Goal: Task Accomplishment & Management: Use online tool/utility

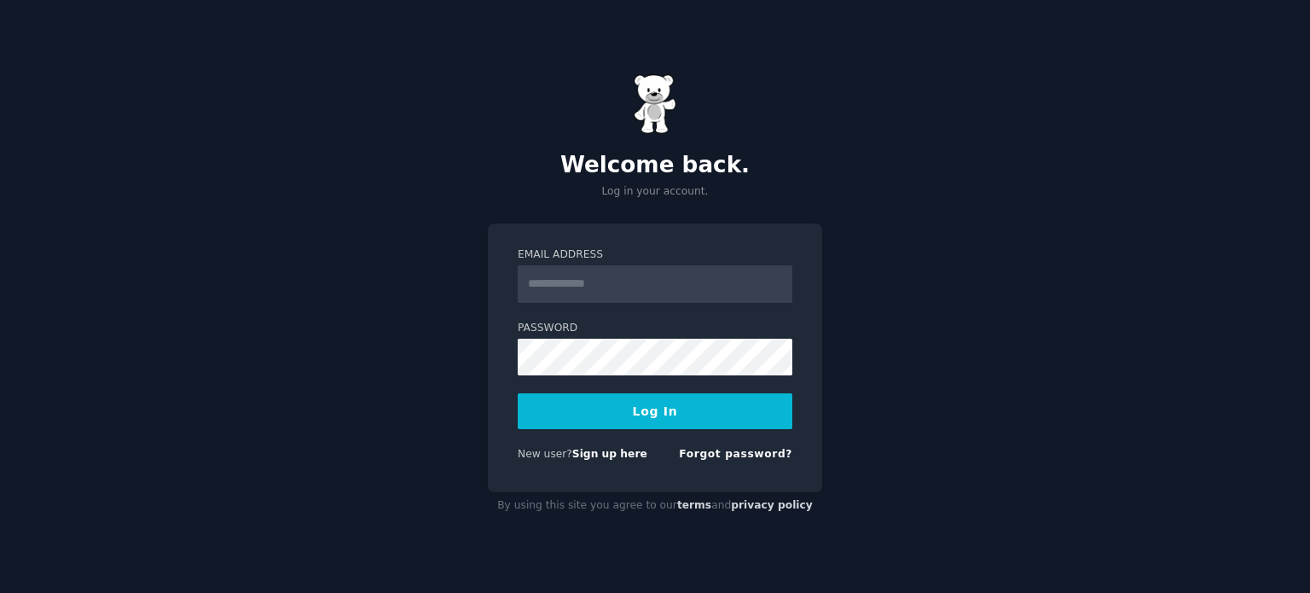
click at [698, 297] on input "Email Address" at bounding box center [655, 284] width 275 height 38
click at [604, 460] on link "Sign up here" at bounding box center [609, 454] width 75 height 12
drag, startPoint x: 0, startPoint y: 0, endPoint x: 593, endPoint y: 279, distance: 655.3
click at [593, 279] on input "Email Address" at bounding box center [655, 284] width 275 height 38
type input "**********"
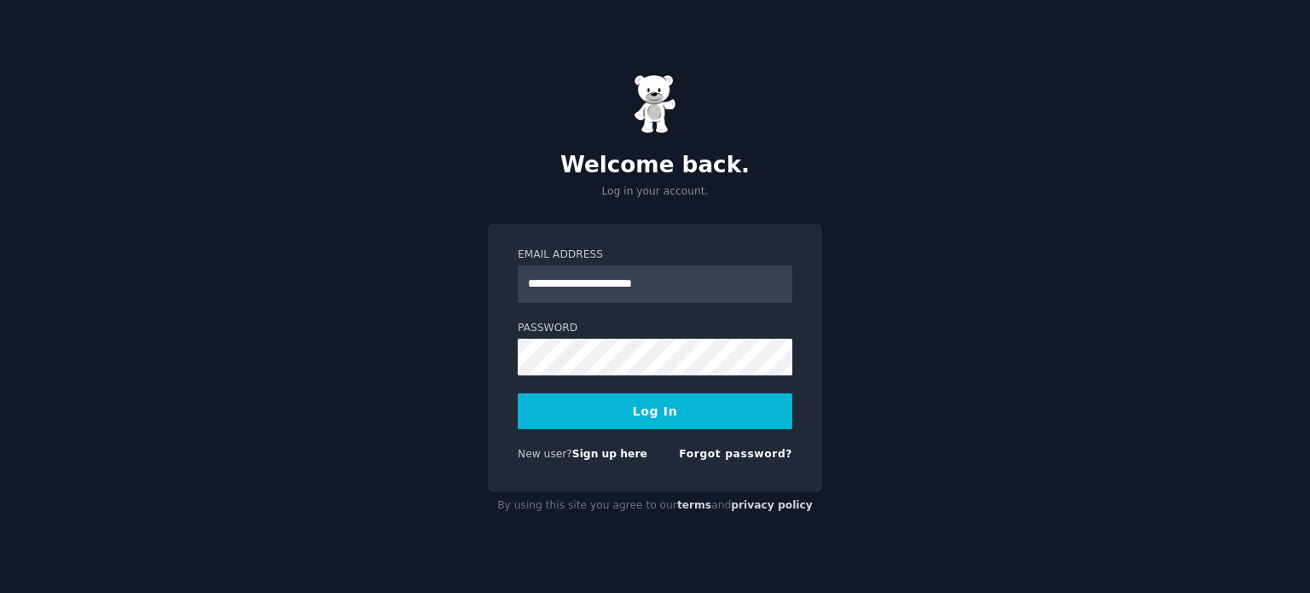
click at [658, 413] on button "Log In" at bounding box center [655, 411] width 275 height 36
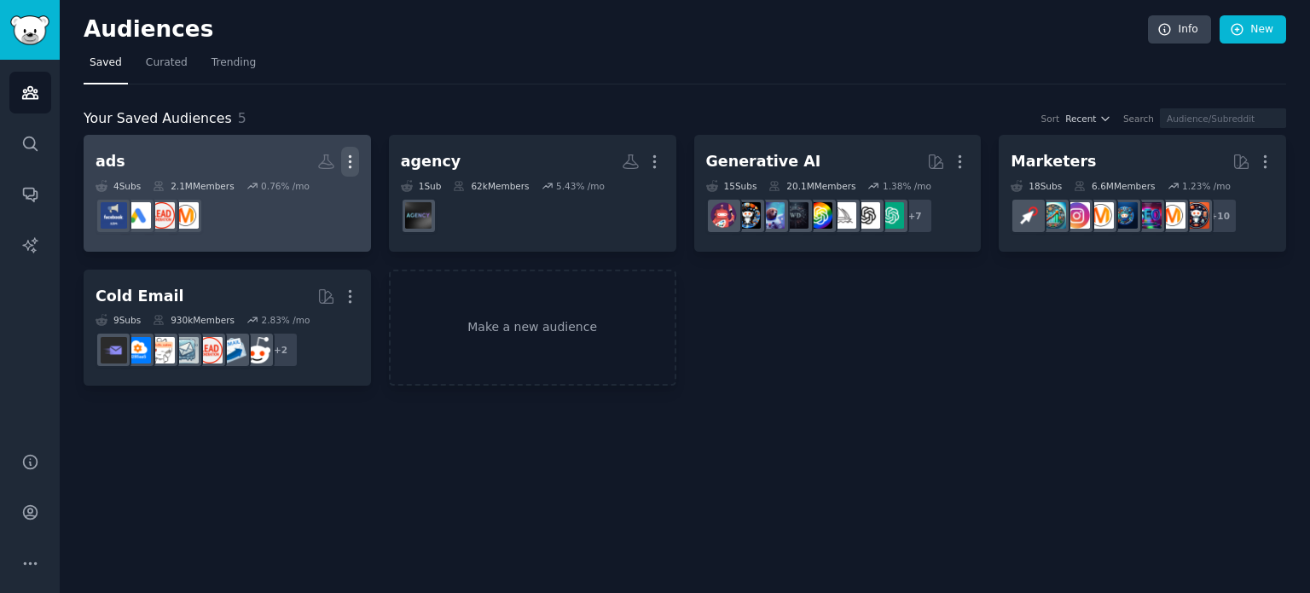
click at [344, 157] on icon "button" at bounding box center [350, 162] width 18 height 18
click at [315, 207] on div "Delete" at bounding box center [291, 198] width 81 height 36
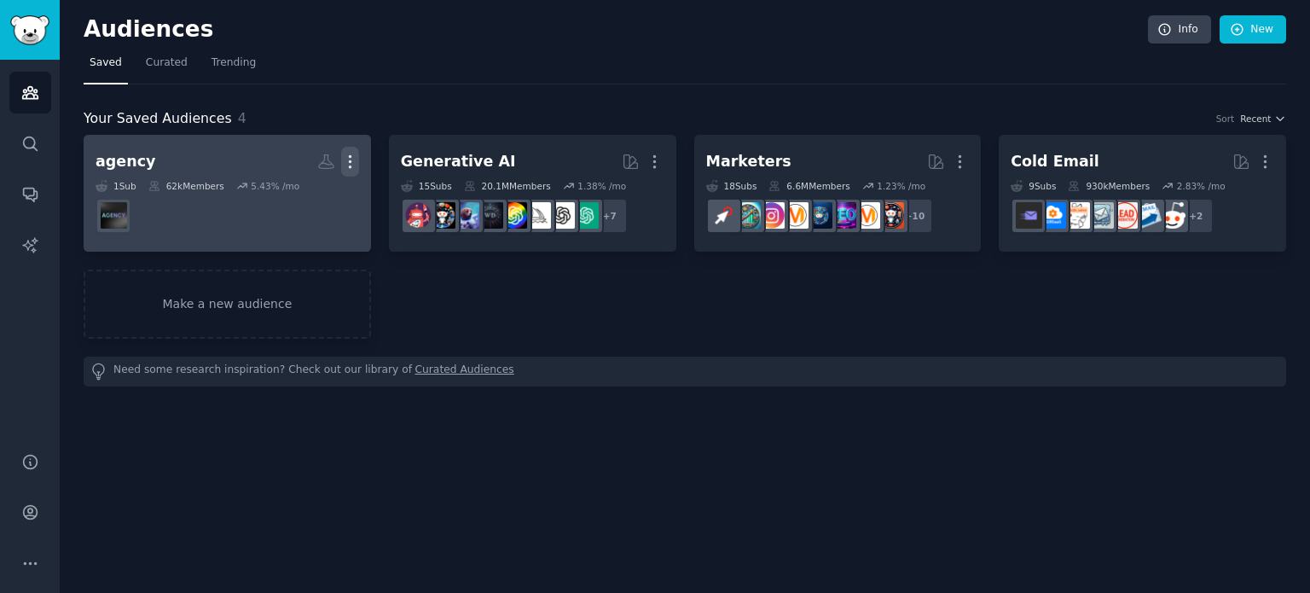
click at [353, 156] on icon "button" at bounding box center [350, 162] width 18 height 18
click at [308, 200] on p "Delete" at bounding box center [303, 198] width 39 height 18
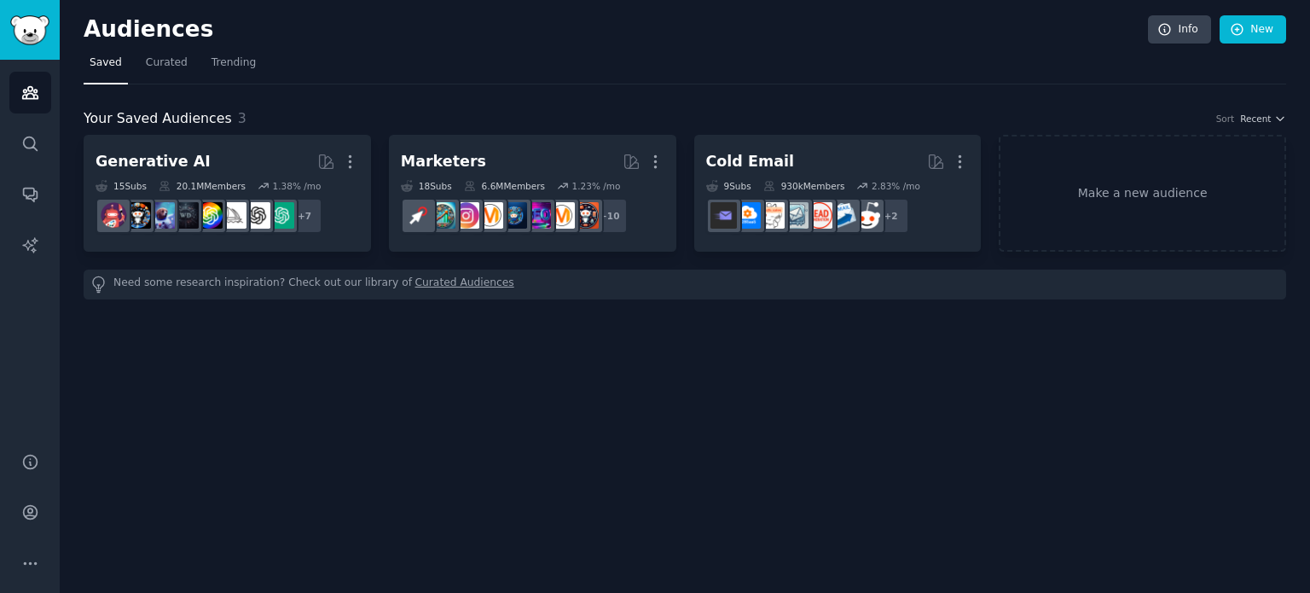
click at [350, 156] on icon "button" at bounding box center [350, 162] width 2 height 12
click at [594, 392] on div "Audiences Info New Saved Curated Trending Your Saved Audiences 3 Sort Recent Ge…" at bounding box center [685, 296] width 1251 height 593
click at [1171, 208] on link "Make a new audience" at bounding box center [1143, 193] width 288 height 117
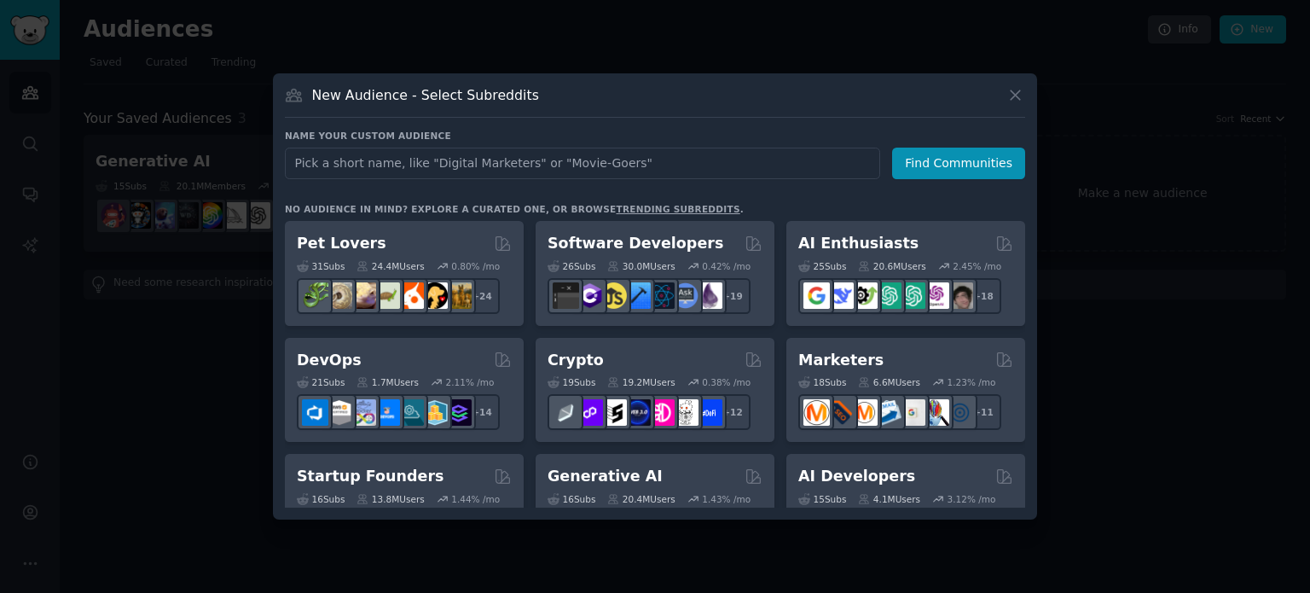
click at [601, 166] on input "text" at bounding box center [583, 164] width 596 height 32
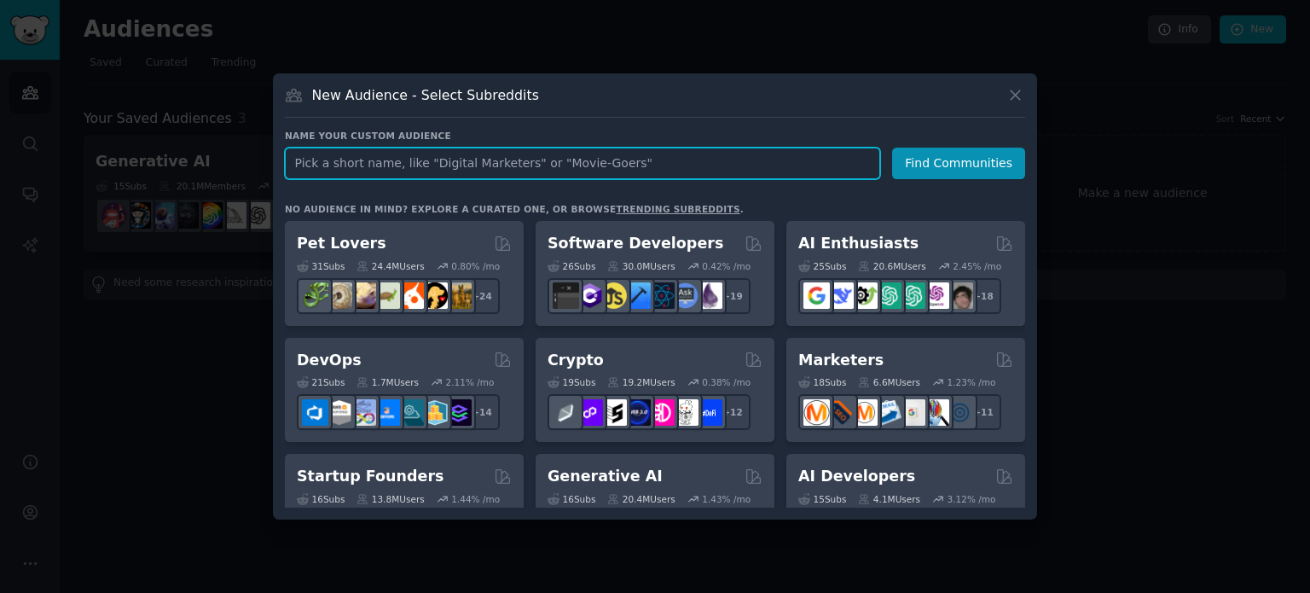
click at [422, 160] on input "text" at bounding box center [583, 164] width 596 height 32
type input "health"
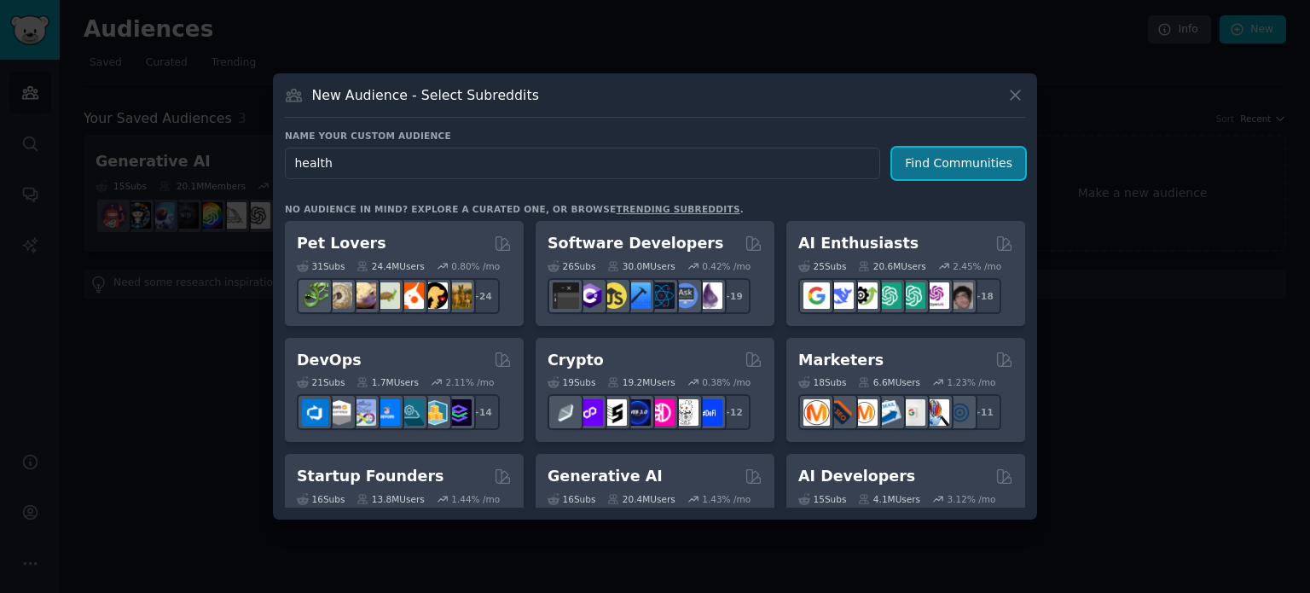
click at [962, 156] on button "Find Communities" at bounding box center [958, 164] width 133 height 32
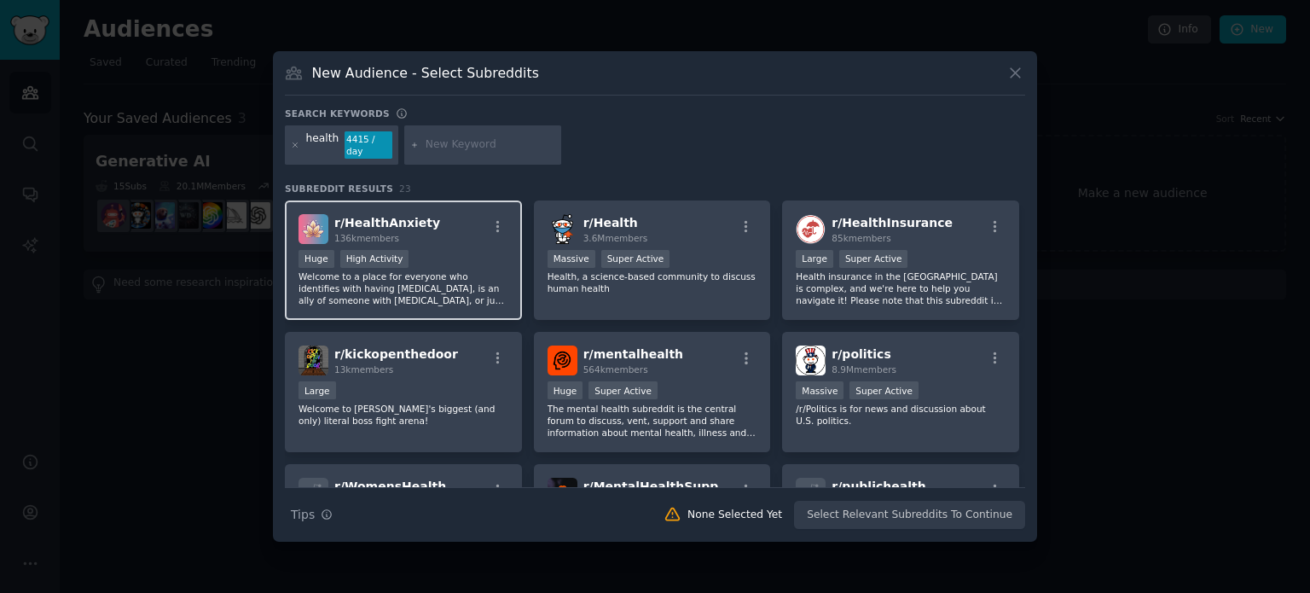
click at [479, 250] on div "Huge High Activity" at bounding box center [404, 260] width 210 height 21
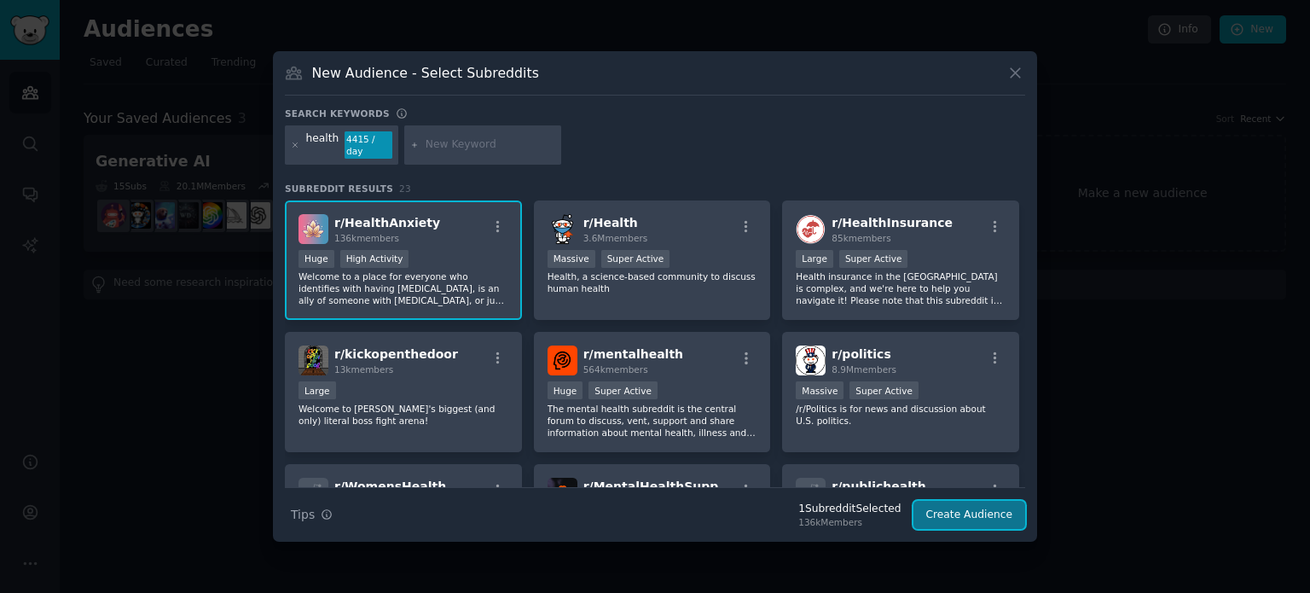
click at [956, 508] on button "Create Audience" at bounding box center [970, 515] width 113 height 29
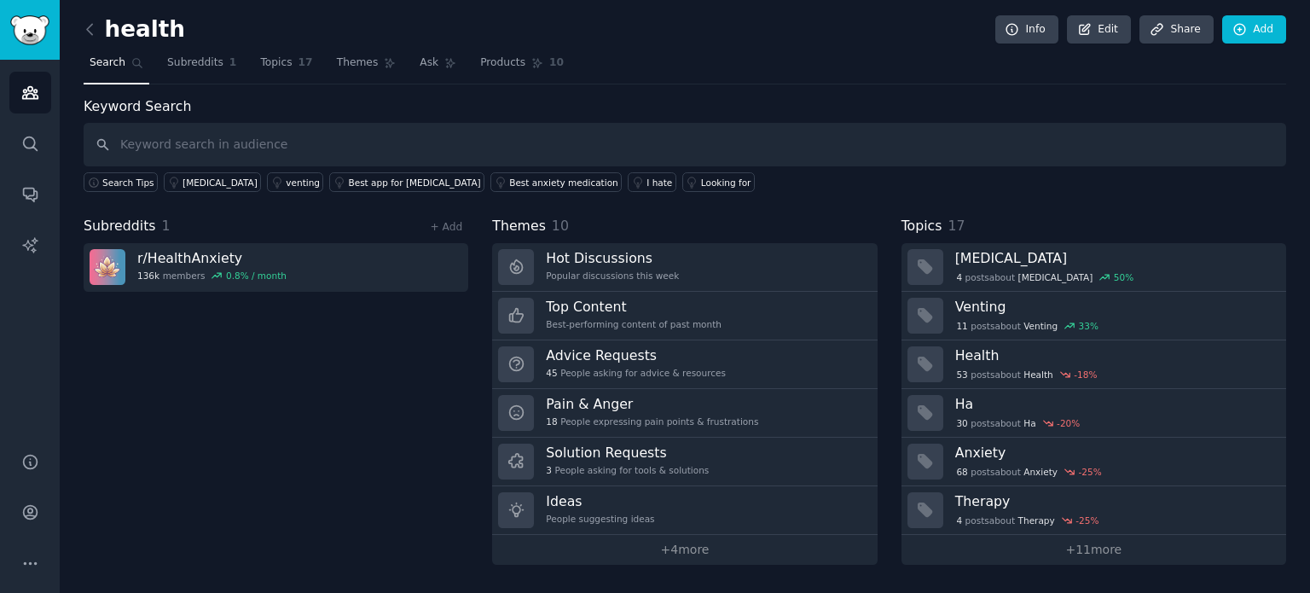
click at [99, 31] on link at bounding box center [94, 29] width 21 height 27
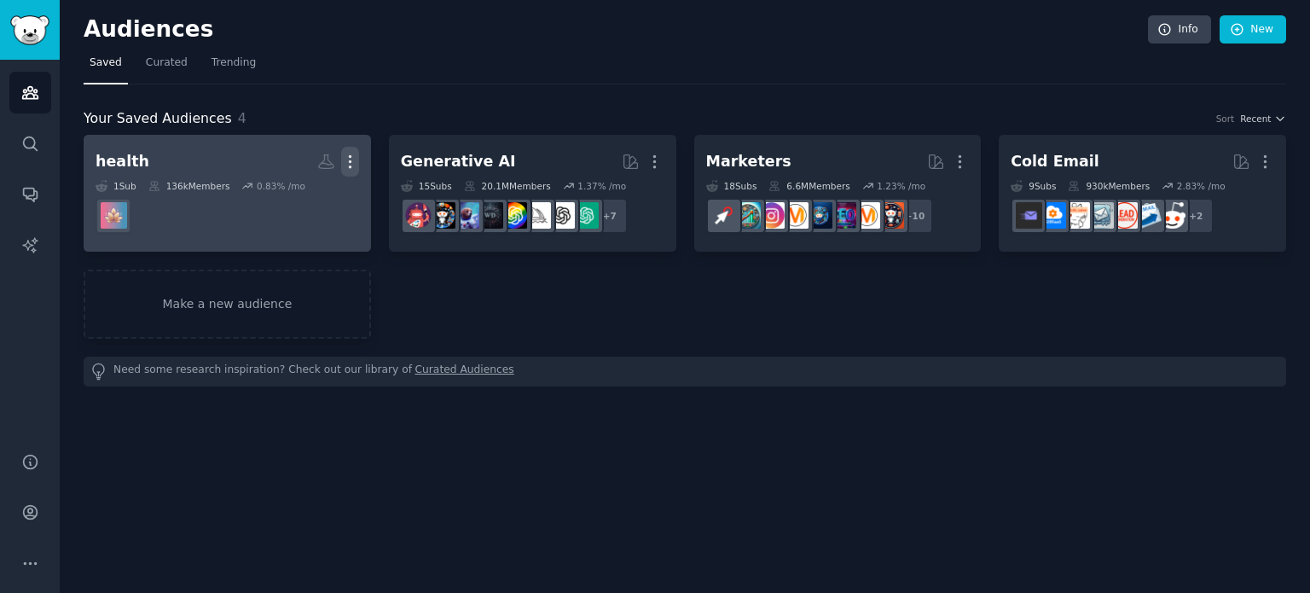
click at [351, 154] on icon "button" at bounding box center [350, 162] width 18 height 18
click at [209, 219] on dd at bounding box center [228, 216] width 264 height 48
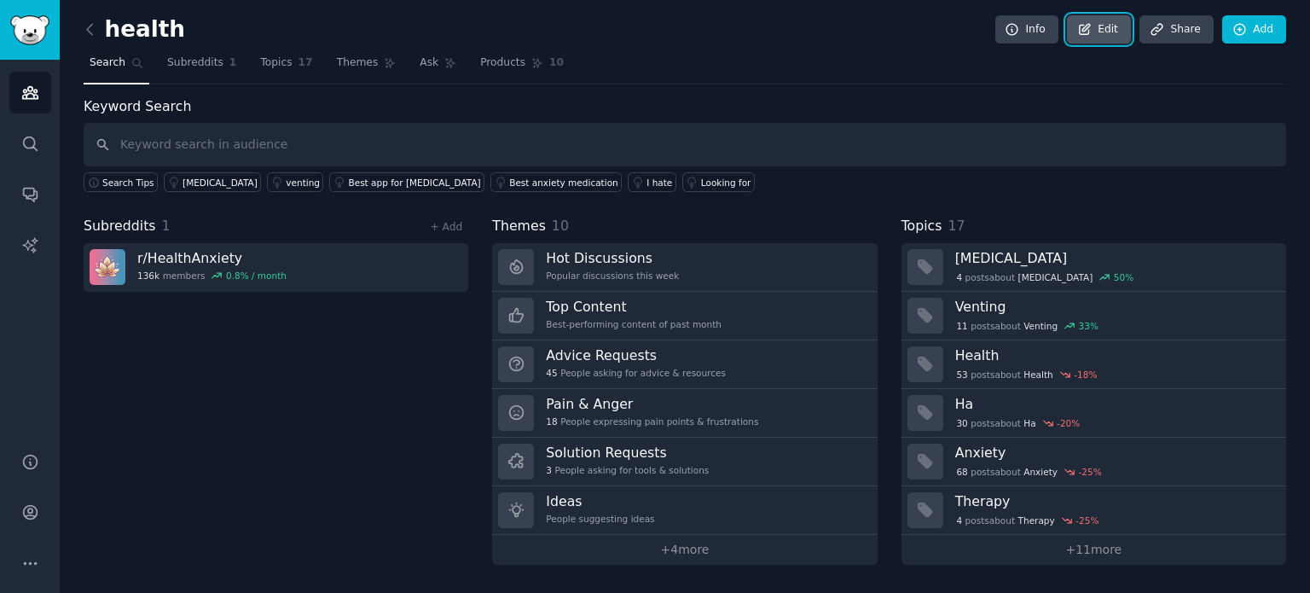
click at [1117, 23] on link "Edit" at bounding box center [1099, 29] width 64 height 29
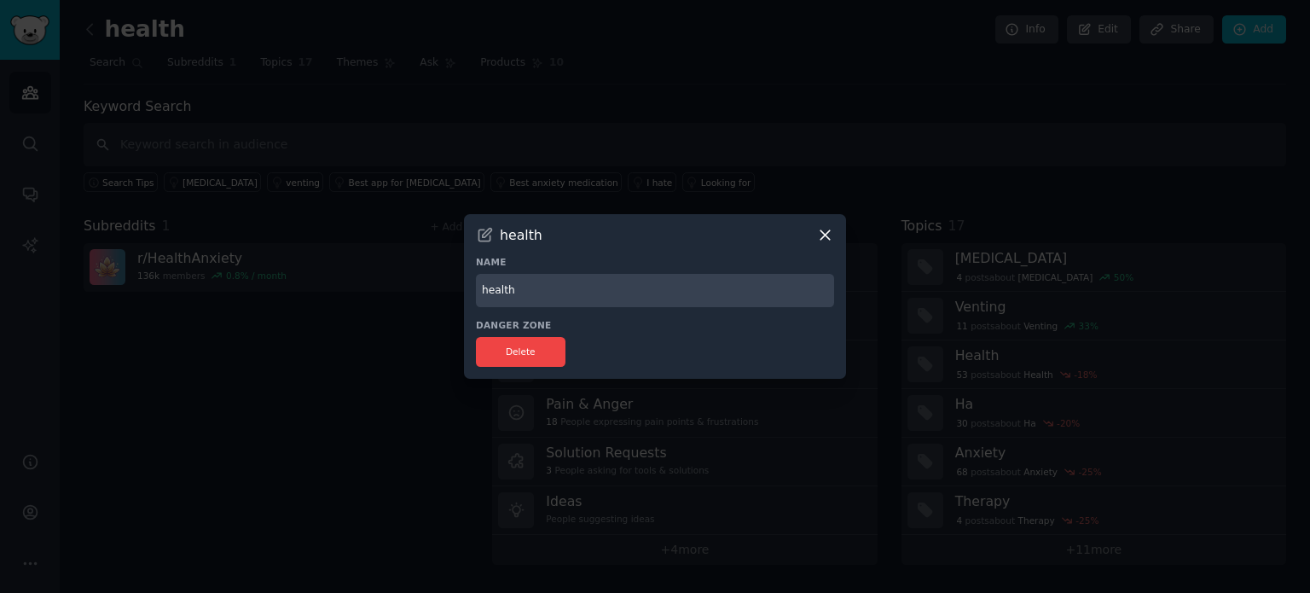
click at [570, 289] on input "health" at bounding box center [655, 290] width 358 height 33
click at [631, 152] on div at bounding box center [655, 296] width 1310 height 593
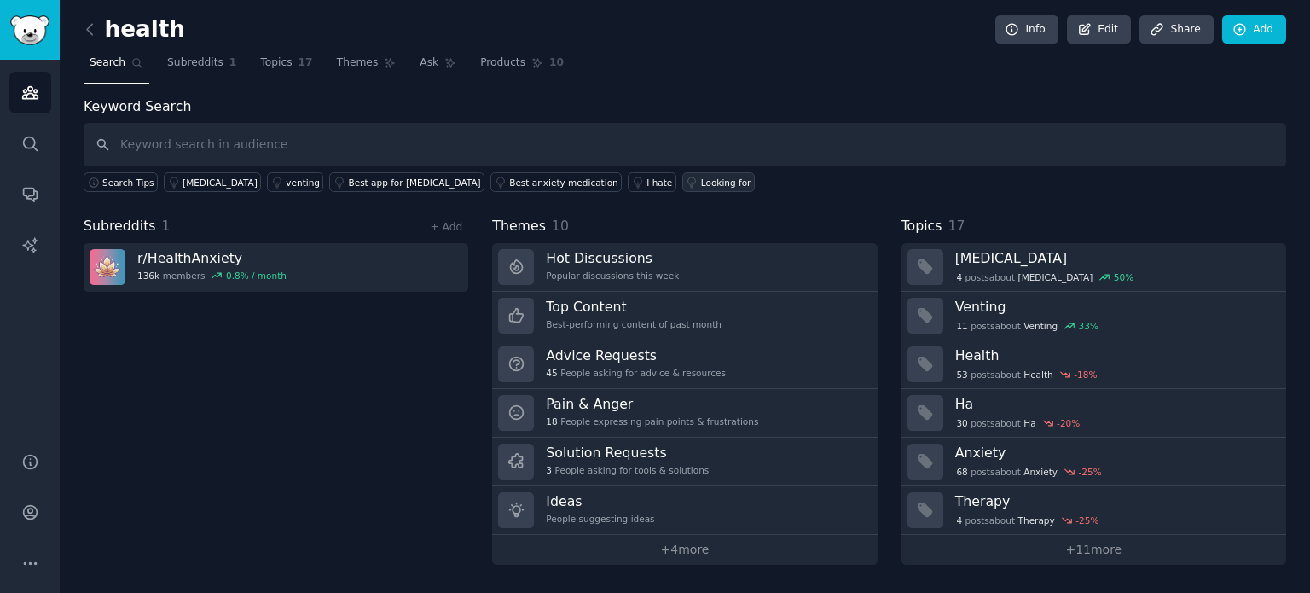
click at [701, 179] on div "Looking for" at bounding box center [726, 183] width 50 height 12
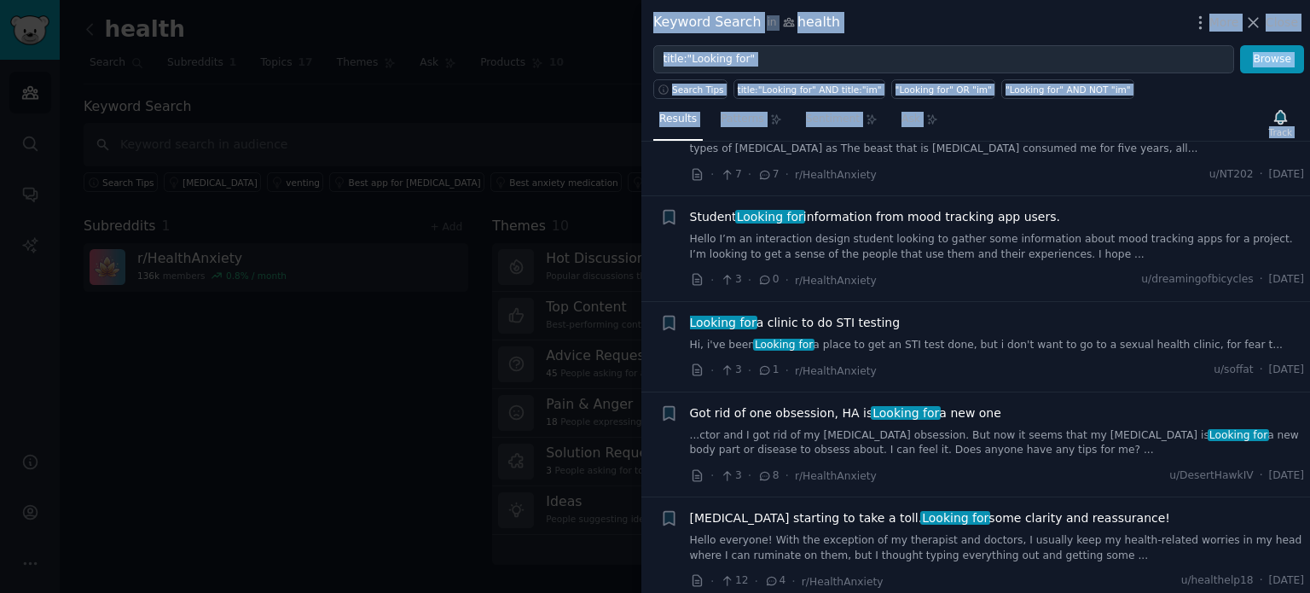
scroll to position [8580, 0]
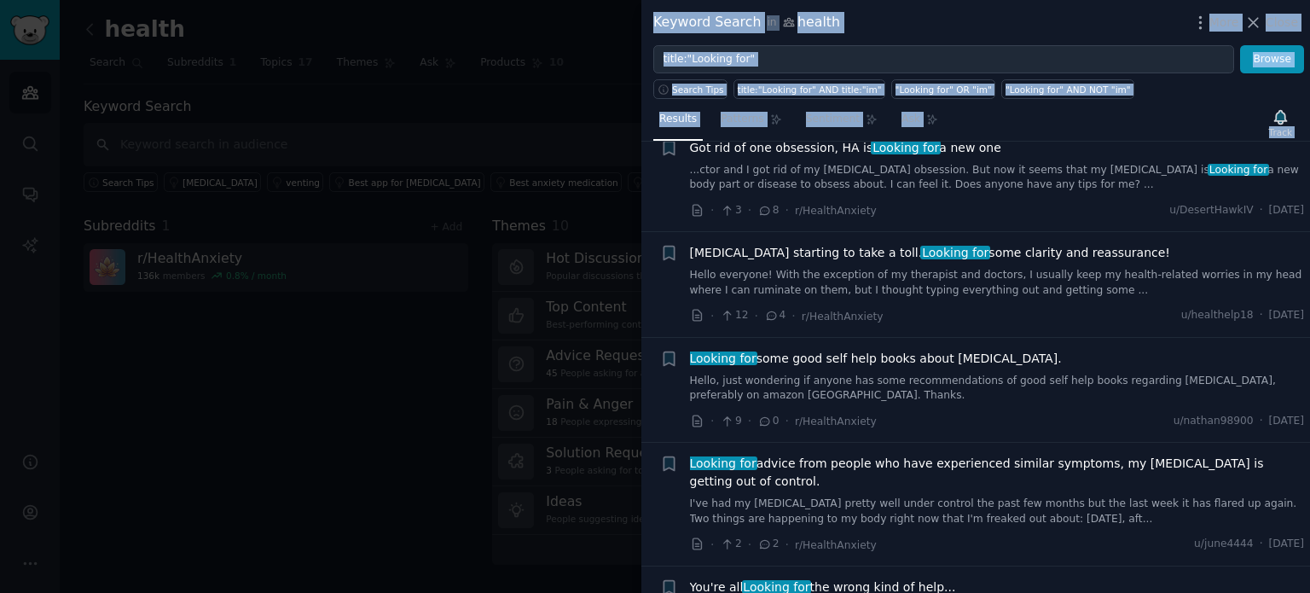
drag, startPoint x: 684, startPoint y: 184, endPoint x: 1046, endPoint y: 555, distance: 518.3
copy ul "Loremip dol sita con adipisc el sedd eius tempor incidi utlabor Et Dol! Ma aliq…"
click at [1015, 350] on div "Looking for some good self help books about [MEDICAL_DATA]. Hello, just wonderi…" at bounding box center [997, 390] width 615 height 81
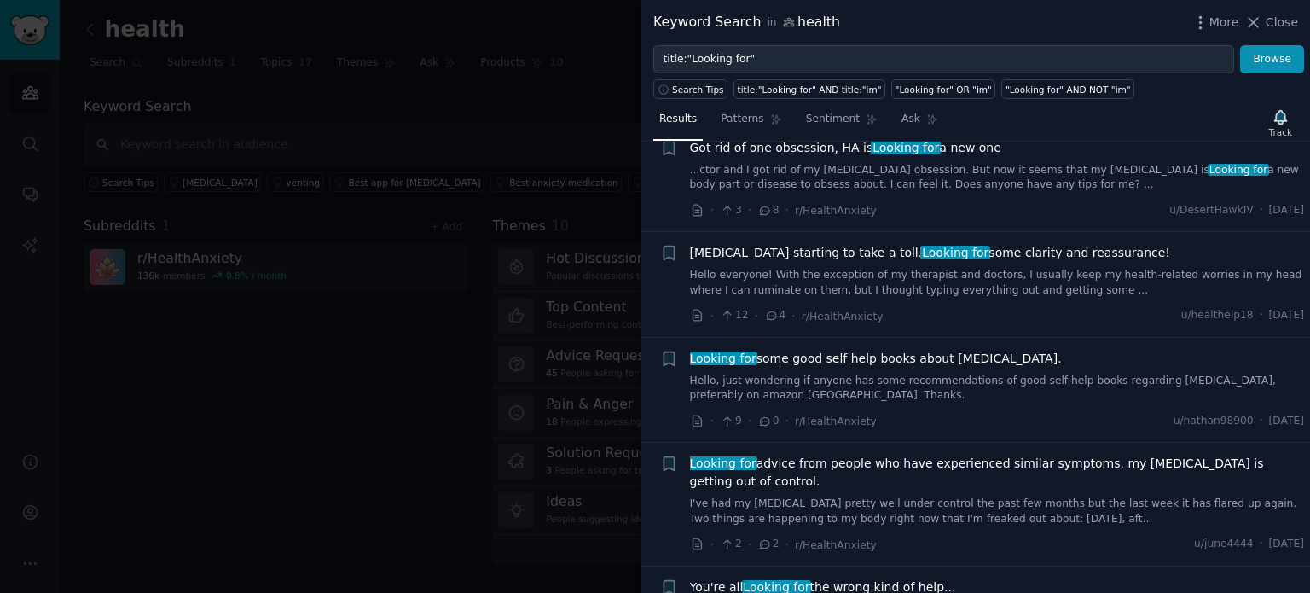
click at [407, 142] on div at bounding box center [655, 296] width 1310 height 593
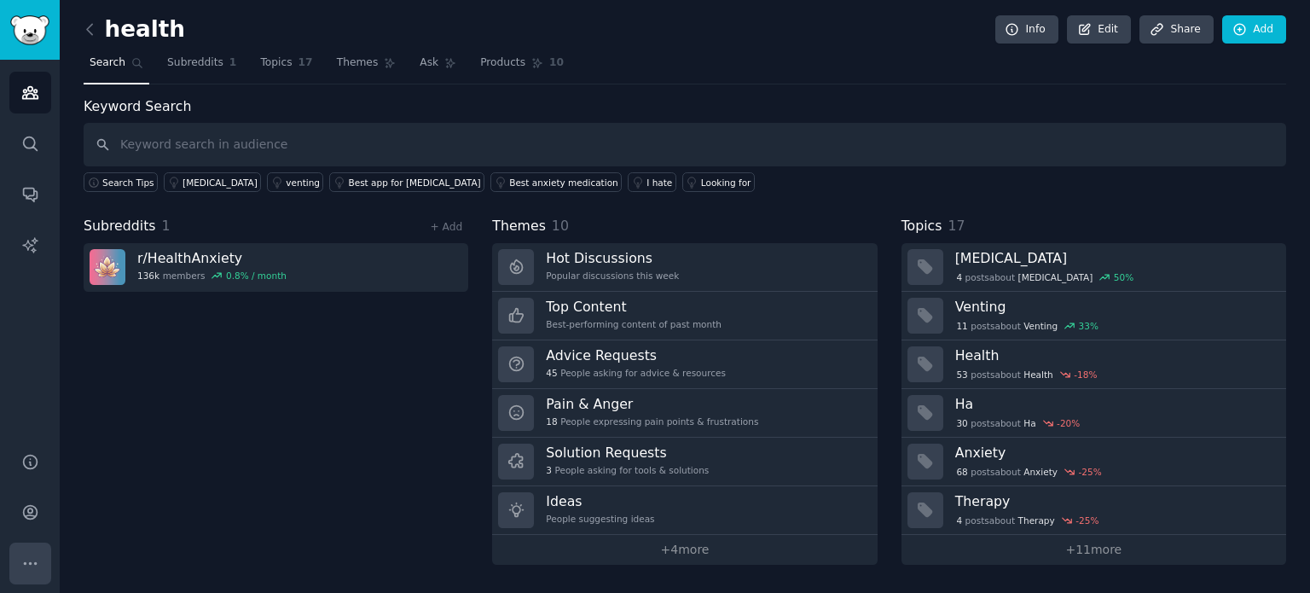
click at [25, 557] on icon "Sidebar" at bounding box center [30, 564] width 18 height 18
click at [33, 526] on link "Account" at bounding box center [30, 512] width 42 height 42
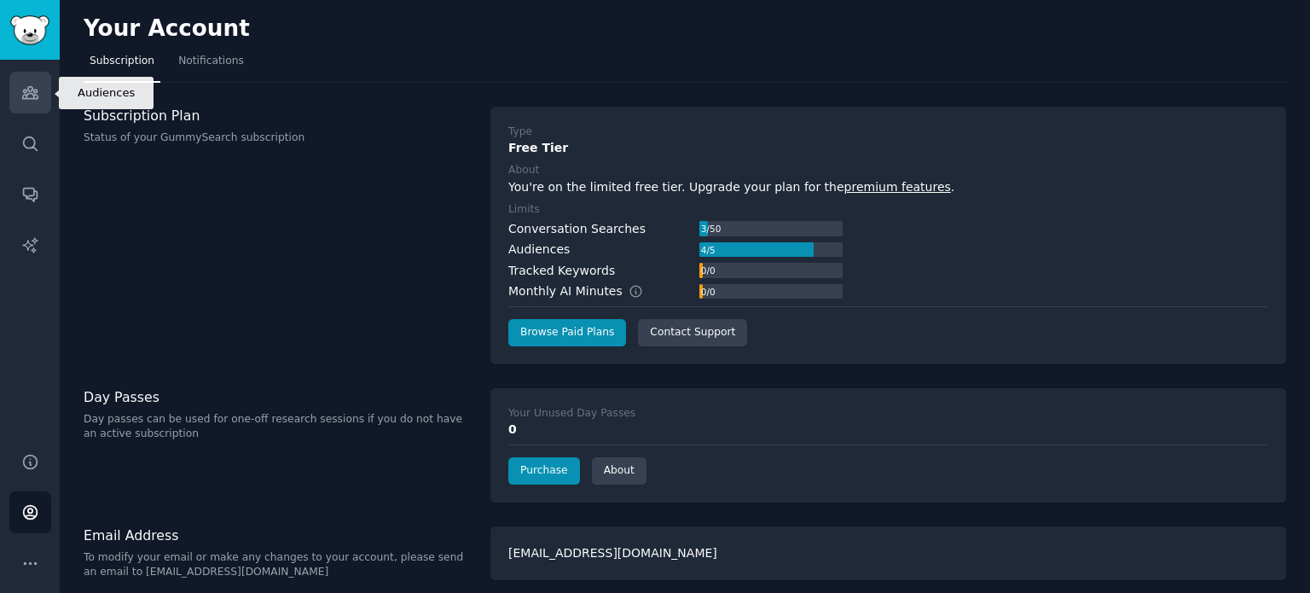
click at [32, 100] on icon "Sidebar" at bounding box center [30, 93] width 18 height 18
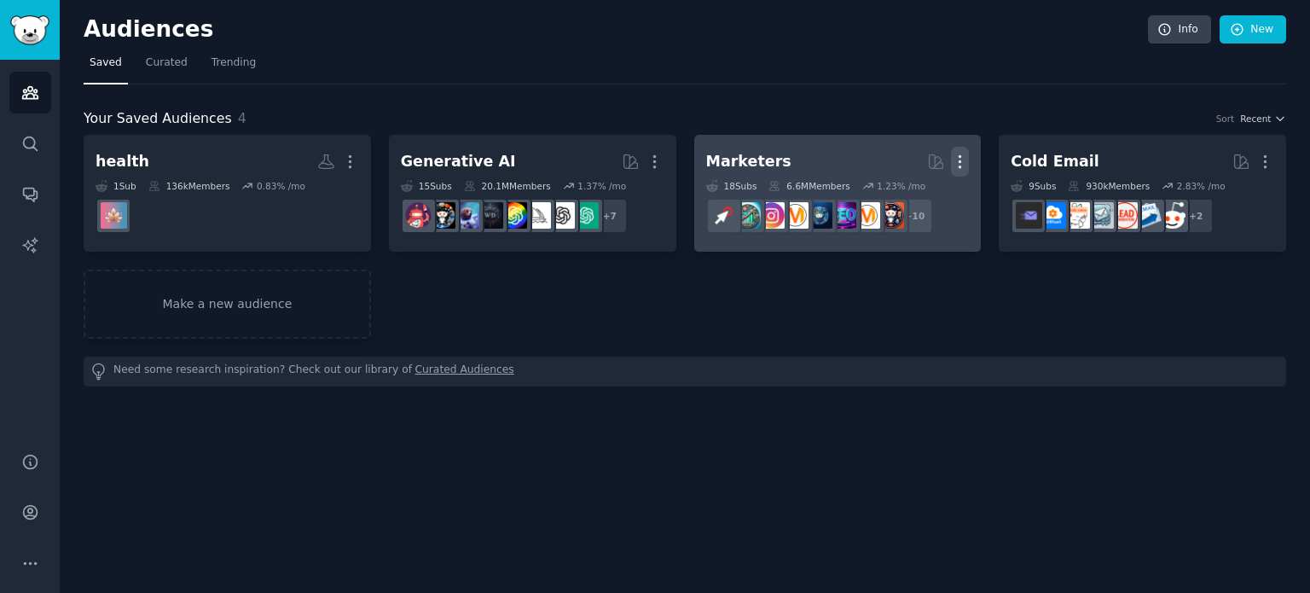
click at [969, 159] on link "Marketers Curated by GummySearch More 18 Sub s 6.6M Members 1.23 % /mo + 10" at bounding box center [838, 193] width 288 height 117
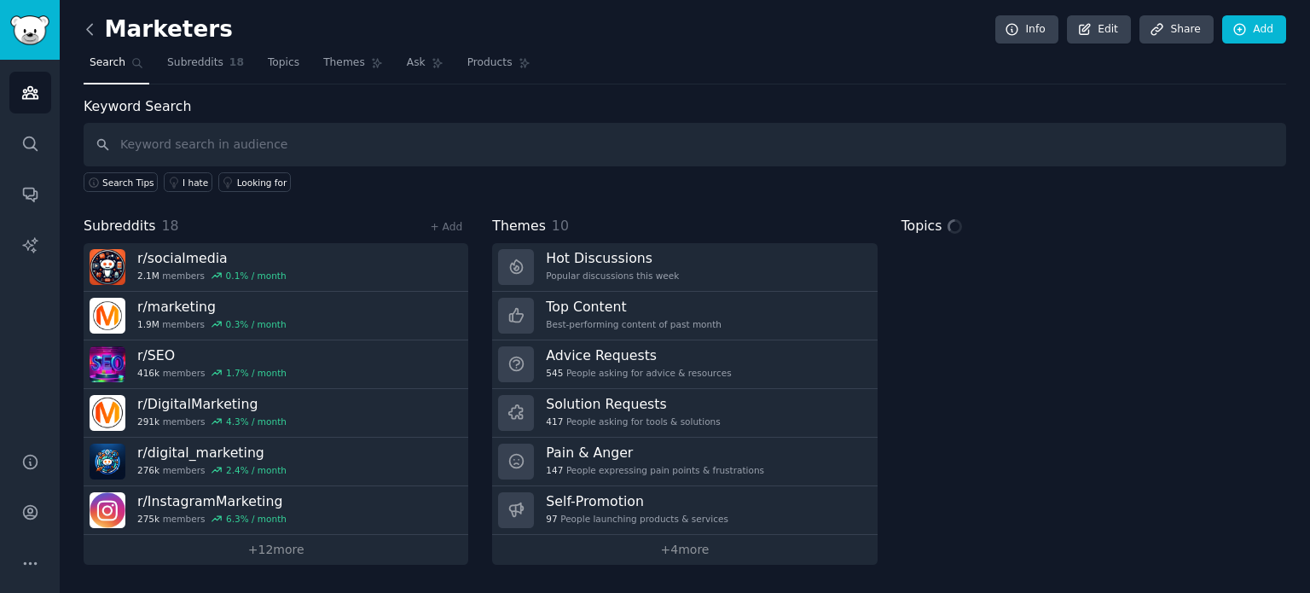
click at [96, 33] on icon at bounding box center [90, 29] width 18 height 18
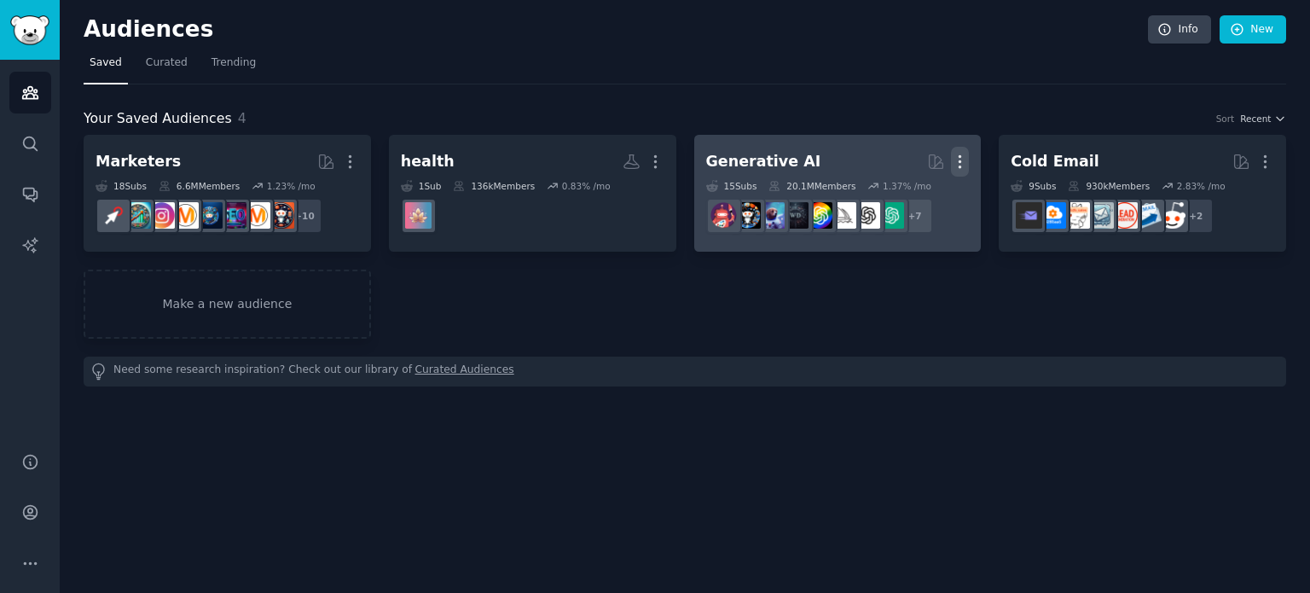
click at [958, 163] on icon "button" at bounding box center [960, 162] width 18 height 18
click at [894, 194] on div "Delete" at bounding box center [902, 198] width 81 height 36
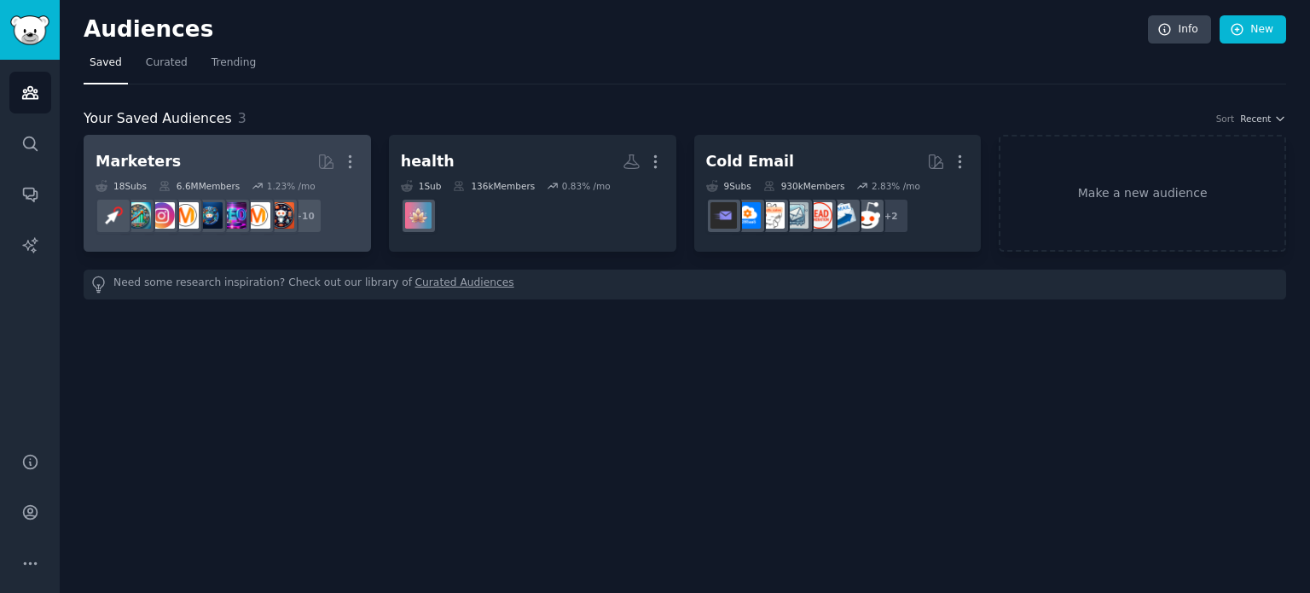
click at [266, 166] on h2 "Marketers More" at bounding box center [228, 162] width 264 height 30
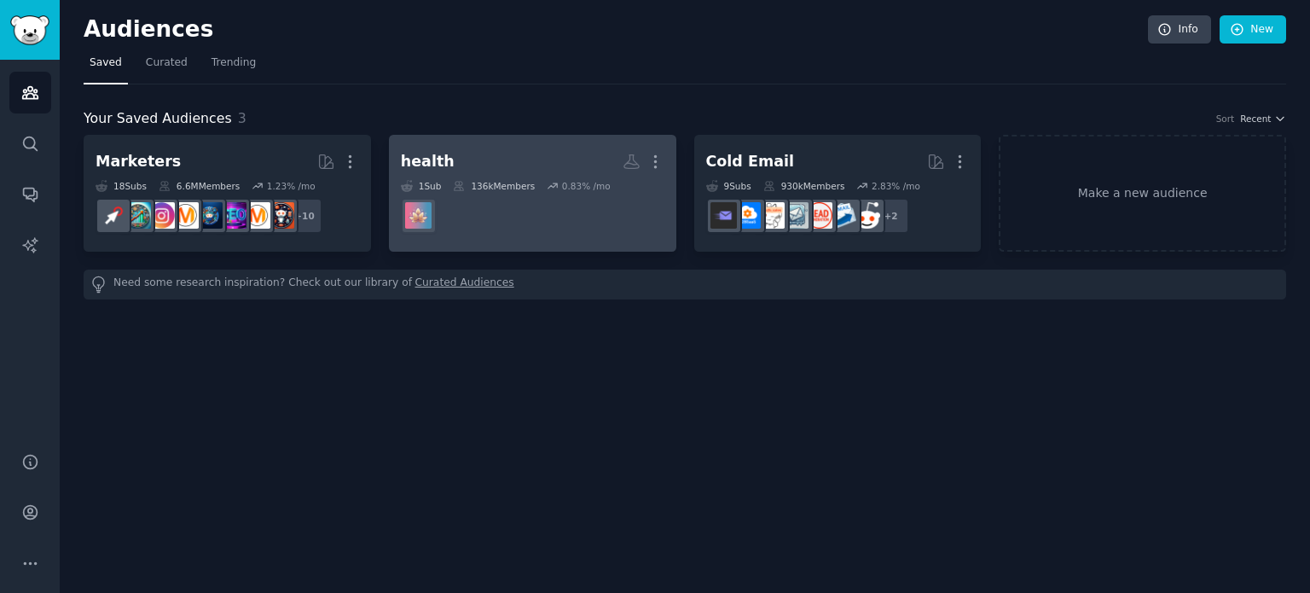
click at [492, 173] on h2 "health More" at bounding box center [533, 162] width 264 height 30
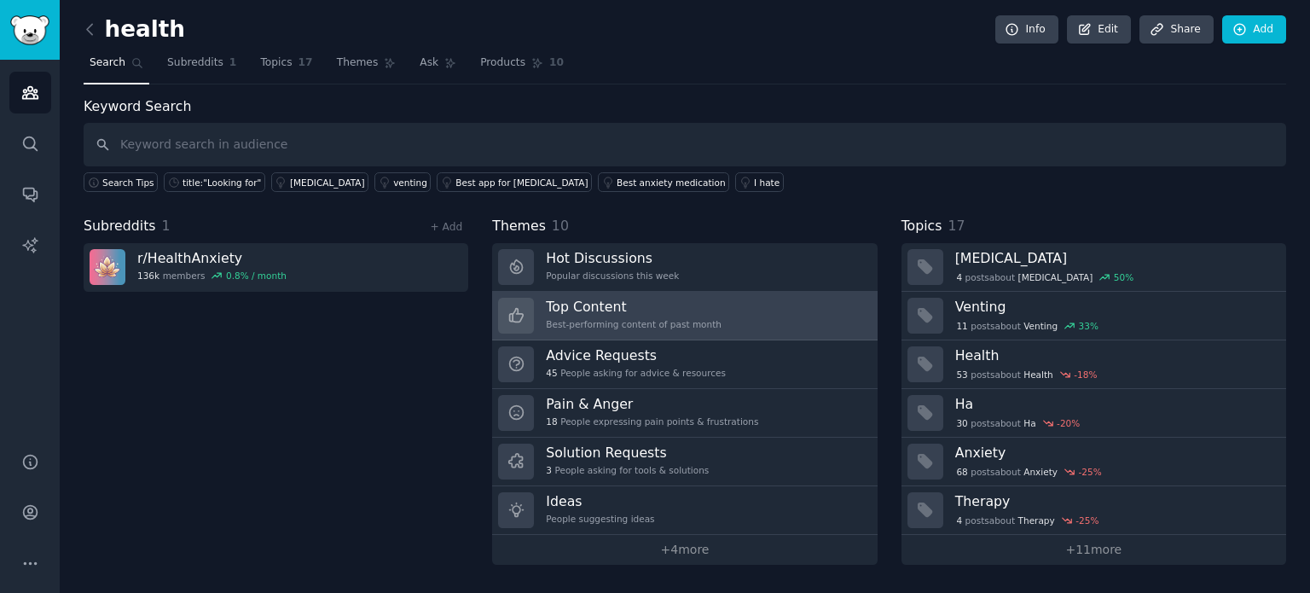
click at [665, 300] on h3 "Top Content" at bounding box center [634, 307] width 176 height 18
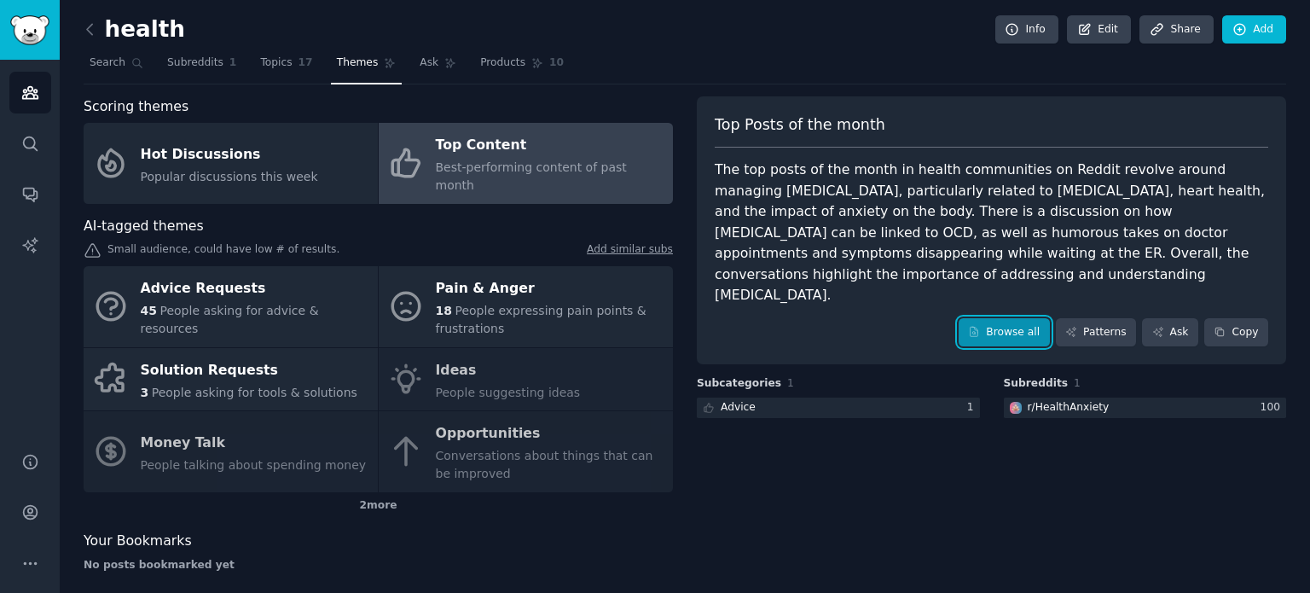
click at [1020, 318] on link "Browse all" at bounding box center [1004, 332] width 91 height 29
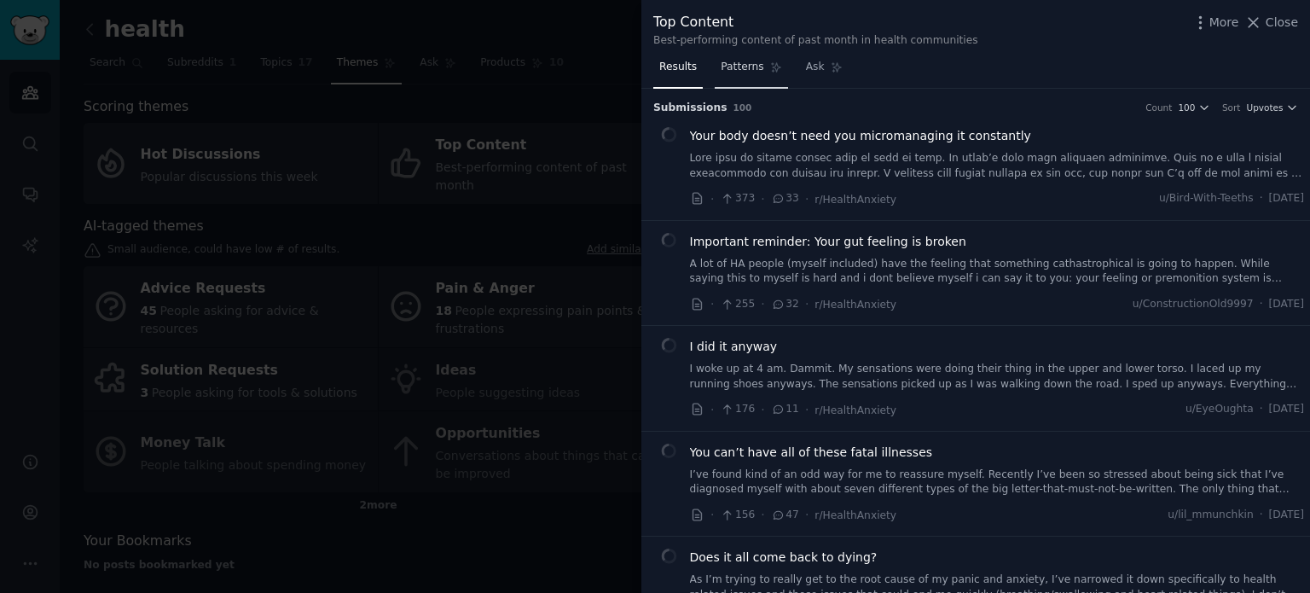
click at [742, 67] on span "Patterns" at bounding box center [742, 67] width 43 height 15
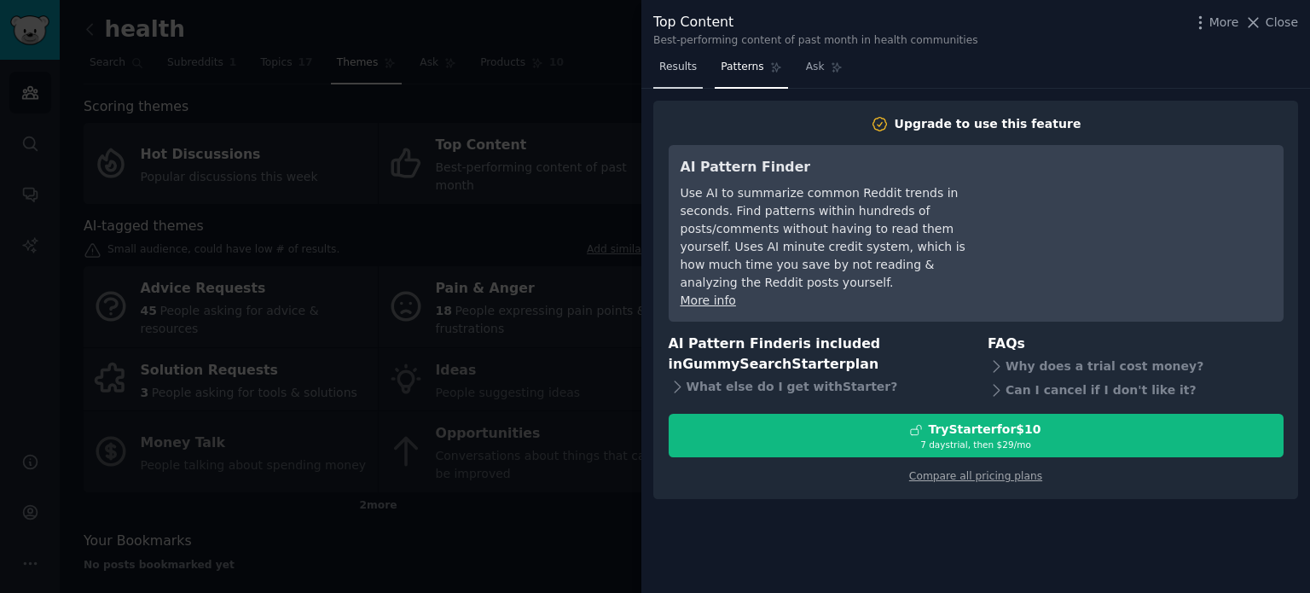
click at [683, 61] on span "Results" at bounding box center [679, 67] width 38 height 15
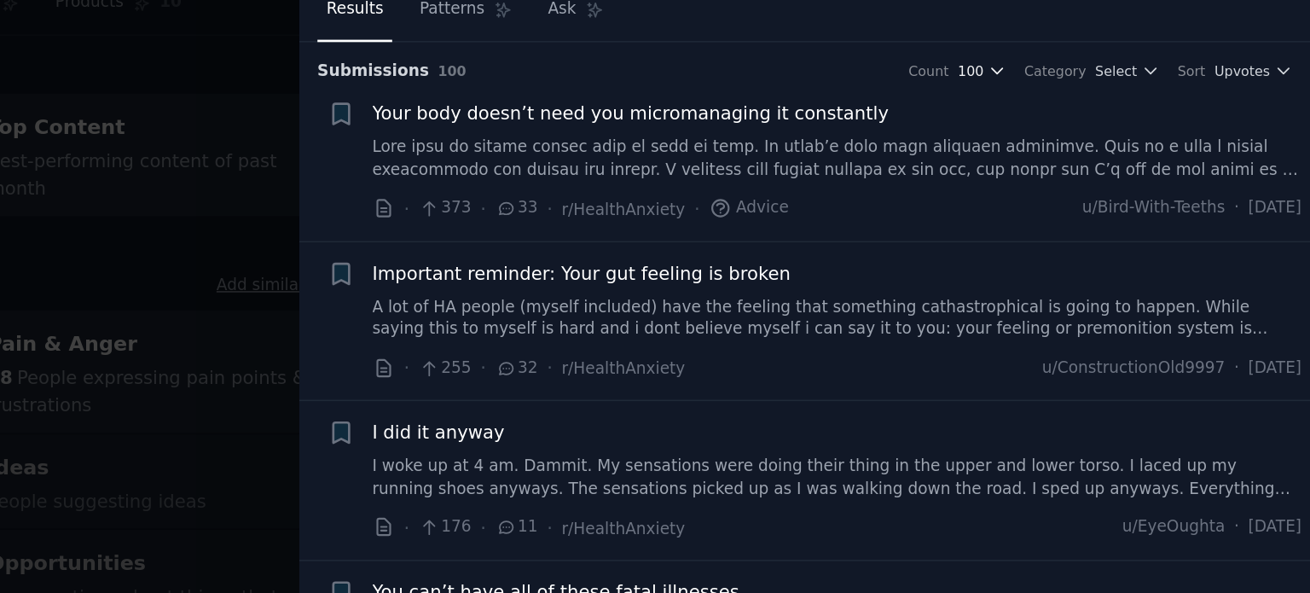
click at [1109, 103] on icon "button" at bounding box center [1103, 108] width 12 height 12
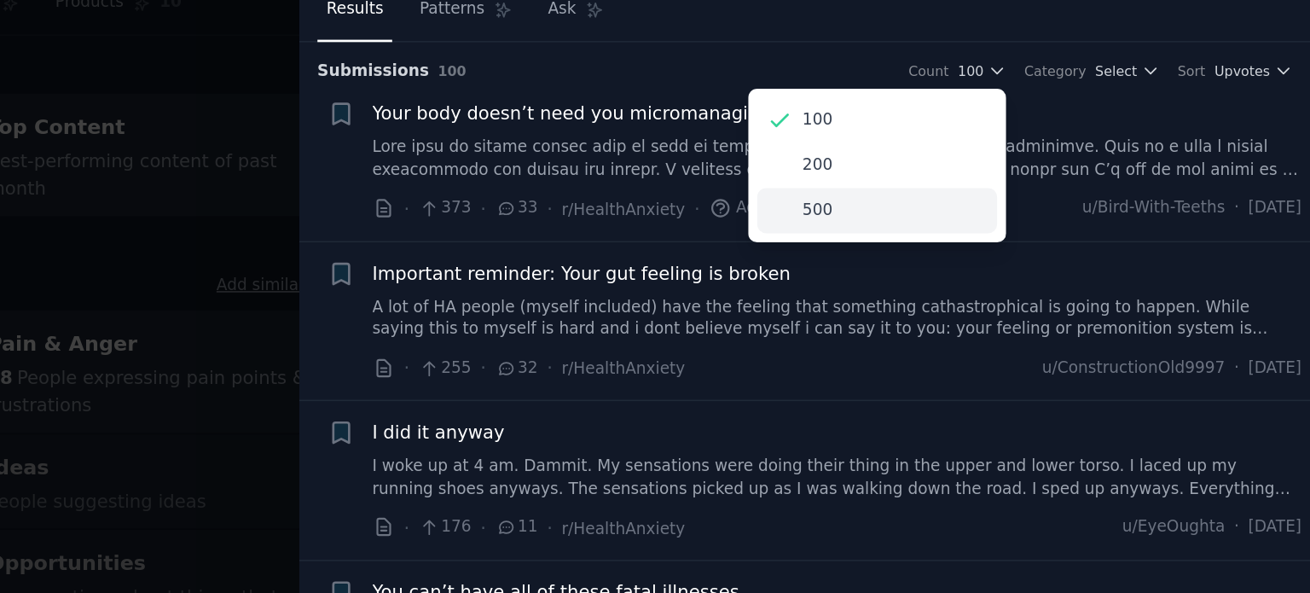
click at [1011, 202] on div "500" at bounding box center [1023, 200] width 159 height 30
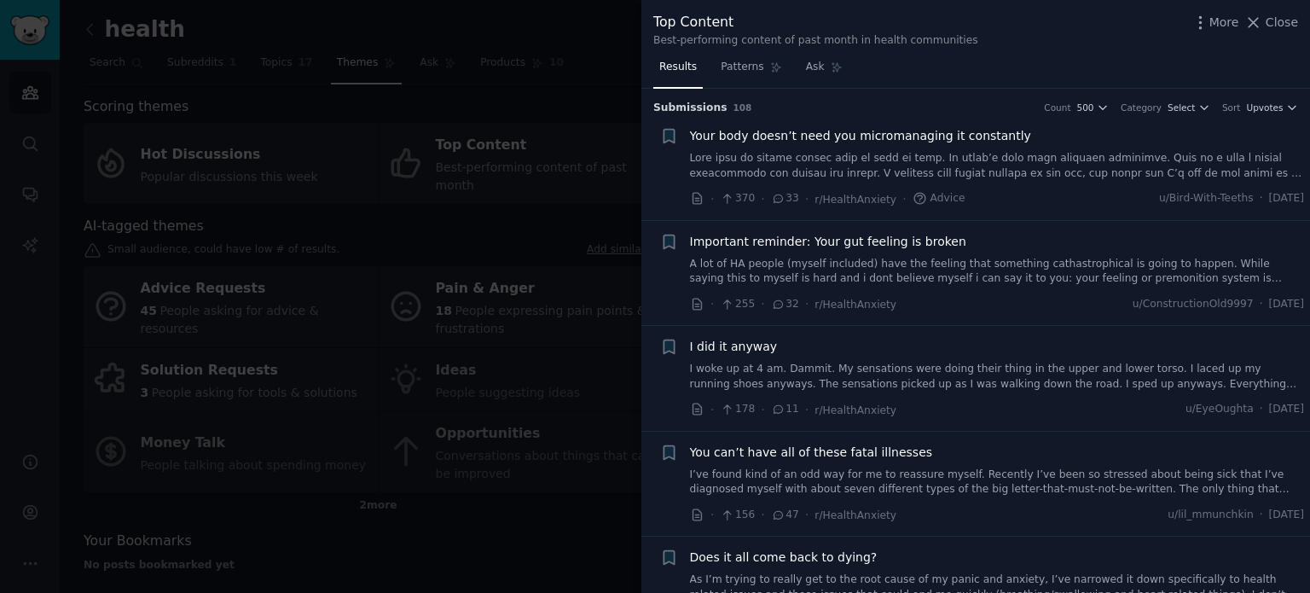
click at [869, 33] on div "Best-performing content of past month in health communities" at bounding box center [816, 40] width 325 height 15
click at [1206, 14] on icon "button" at bounding box center [1201, 23] width 18 height 18
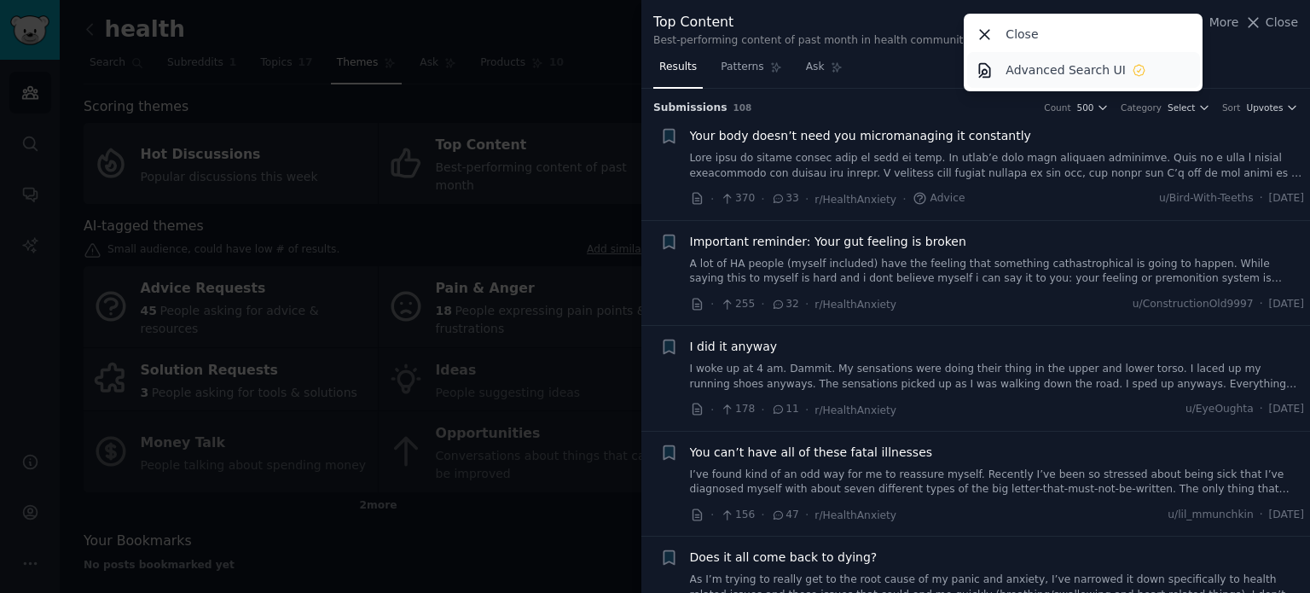
click at [1057, 71] on p "Advanced Search UI" at bounding box center [1066, 70] width 120 height 18
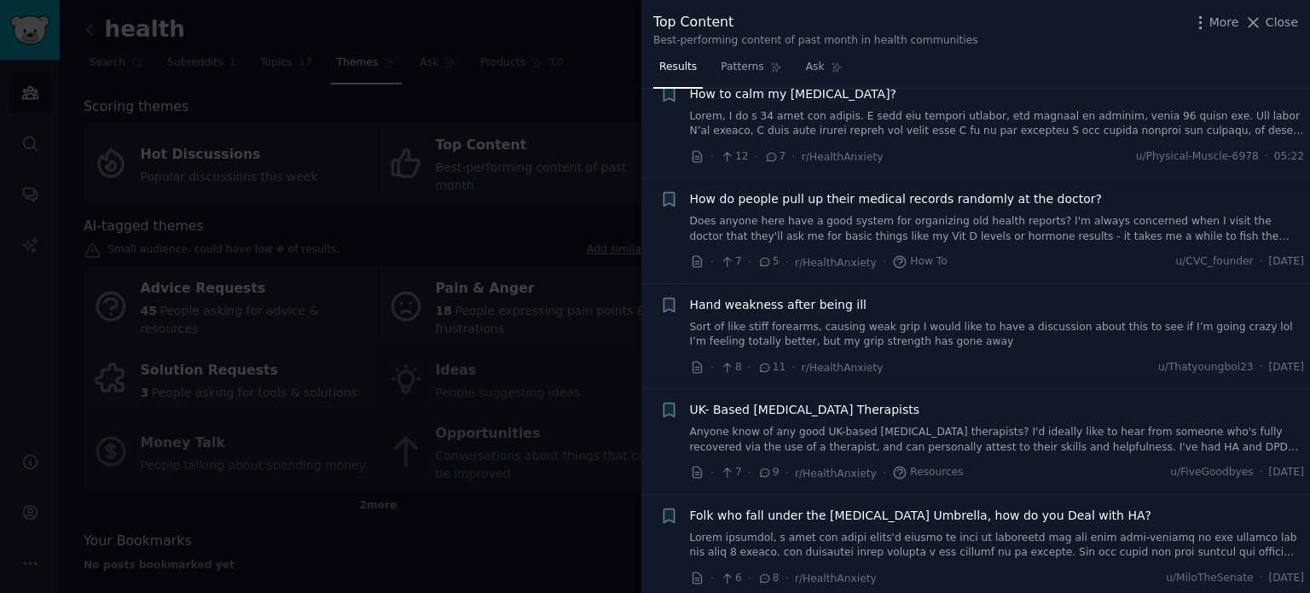
scroll to position [10071, 0]
